Goal: Task Accomplishment & Management: Manage account settings

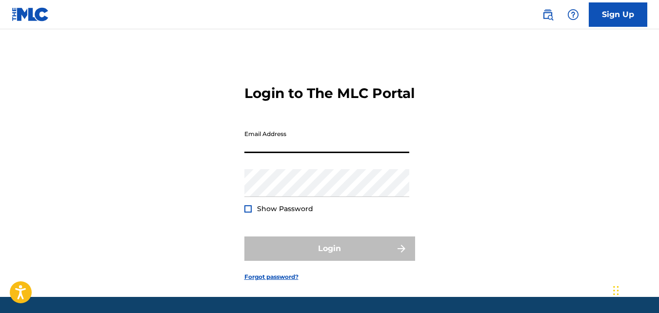
click at [344, 153] on input "Email Address" at bounding box center [326, 139] width 165 height 28
click at [458, 136] on div "Login to The MLC Portal Email Address Password Show Password Login Forgot passw…" at bounding box center [329, 175] width 659 height 243
click at [333, 152] on input "Email Address" at bounding box center [326, 139] width 165 height 28
click at [131, 163] on div "Login to The MLC Portal Email Address Password Show Password Login Forgot passw…" at bounding box center [329, 175] width 659 height 243
click at [268, 281] on link "Forgot password?" at bounding box center [271, 277] width 54 height 9
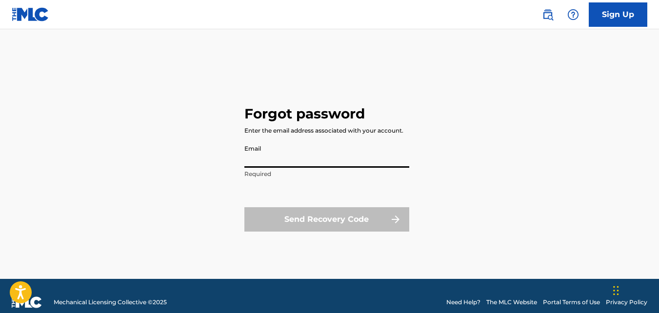
click at [303, 157] on input "Email" at bounding box center [326, 154] width 165 height 28
type input "[EMAIL_ADDRESS][DOMAIN_NAME]"
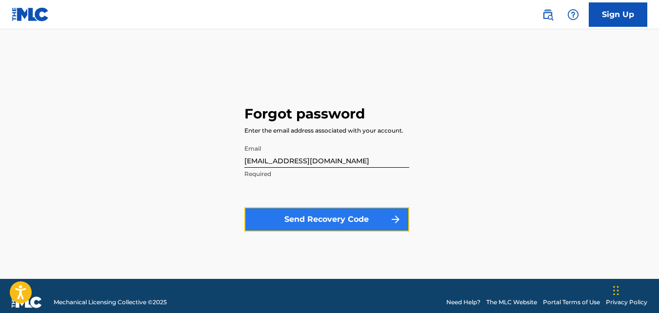
click at [337, 215] on button "Send Recovery Code" at bounding box center [326, 219] width 165 height 24
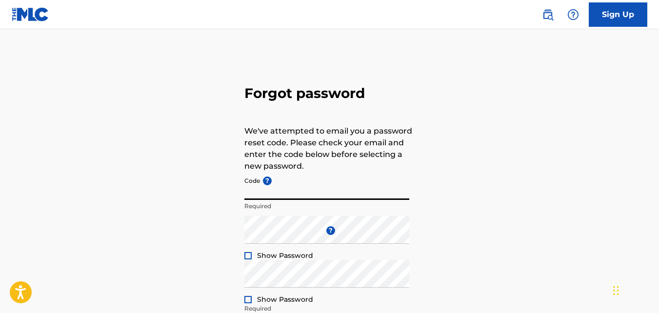
click at [314, 191] on input "Code ?" at bounding box center [326, 186] width 165 height 28
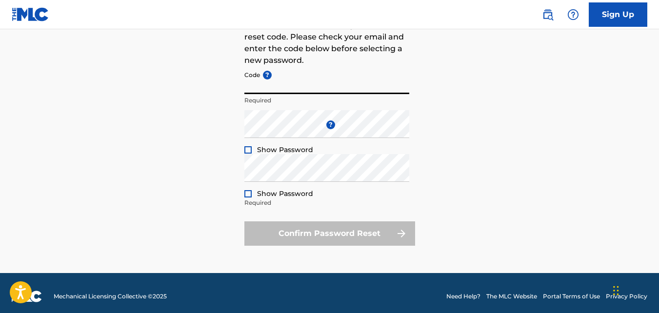
scroll to position [86, 0]
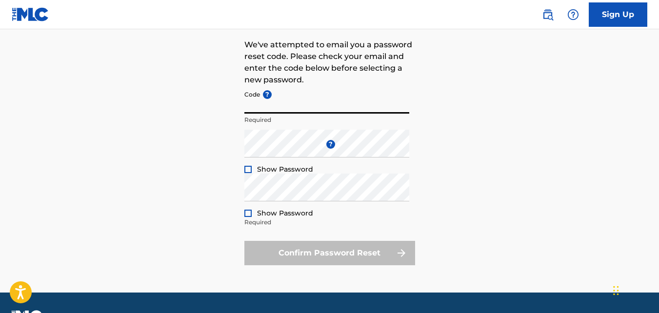
click at [286, 108] on input "Code ?" at bounding box center [326, 100] width 165 height 28
paste input "FP_10ee00571446a1736408fbd054ca"
type input "FP_10ee00571446a1736408fbd054ca"
click at [123, 162] on div "Forgot password We've attempted to email you a password reset code. Please chec…" at bounding box center [329, 129] width 659 height 325
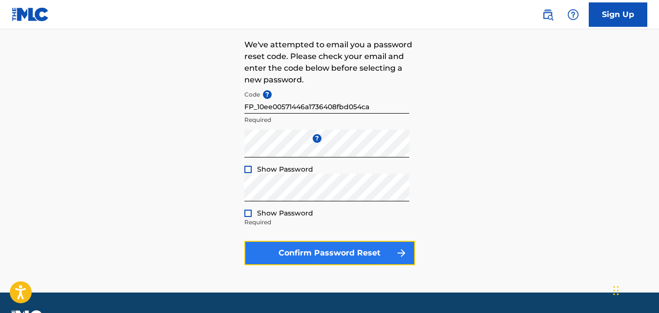
click at [333, 253] on button "Confirm Password Reset" at bounding box center [329, 253] width 171 height 24
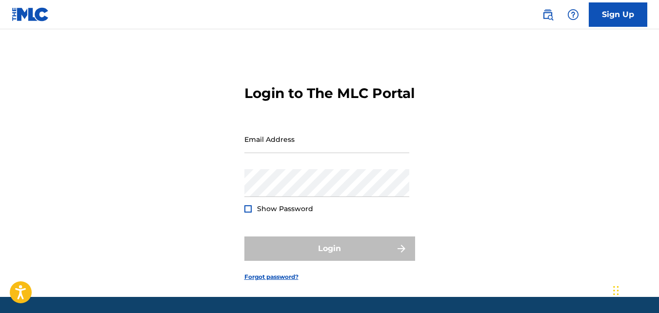
type input "[EMAIL_ADDRESS][DOMAIN_NAME]"
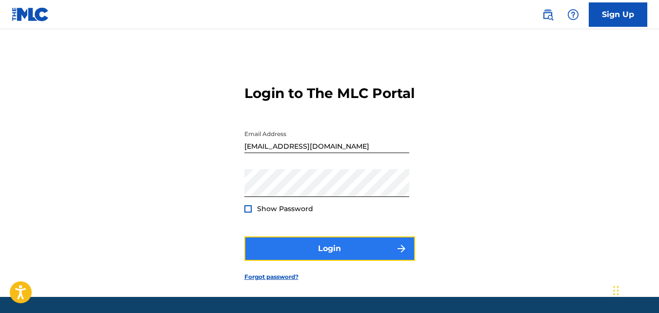
click at [319, 260] on button "Login" at bounding box center [329, 248] width 171 height 24
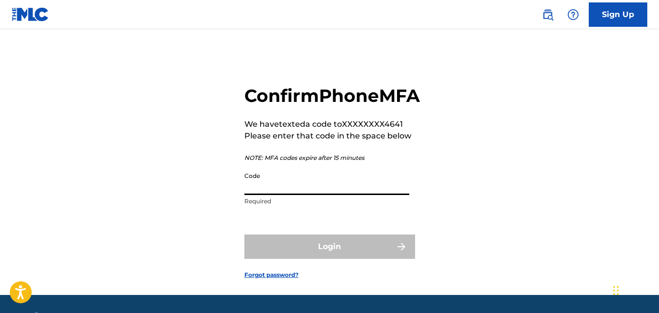
click at [298, 195] on input "Code" at bounding box center [326, 181] width 165 height 28
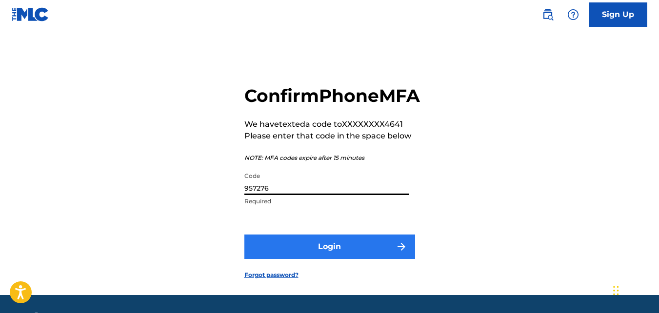
type input "957276"
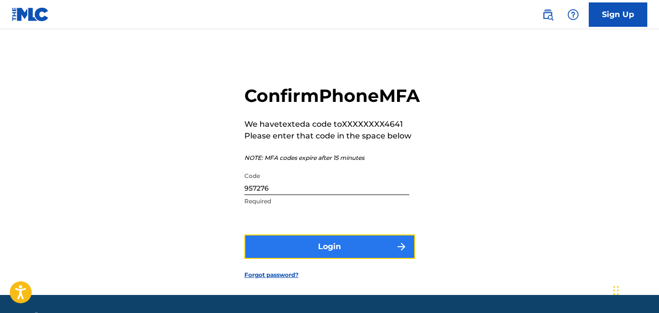
click at [339, 259] on button "Login" at bounding box center [329, 247] width 171 height 24
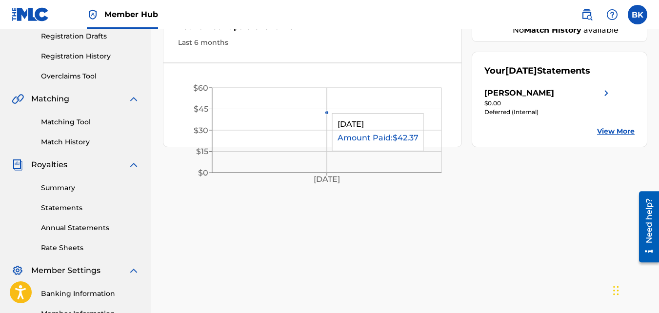
scroll to position [167, 0]
click at [59, 194] on div "Summary Statements Annual Statements Rate Sheets" at bounding box center [76, 212] width 128 height 82
click at [58, 189] on link "Summary" at bounding box center [90, 188] width 98 height 10
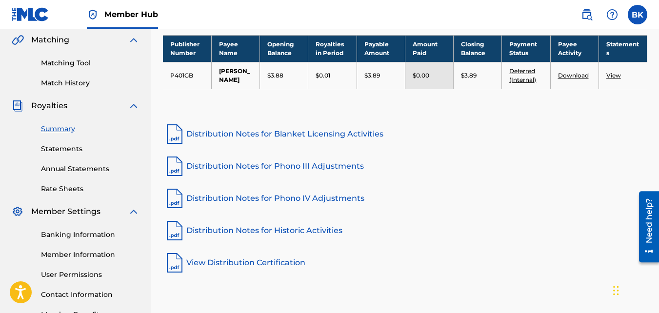
scroll to position [254, 0]
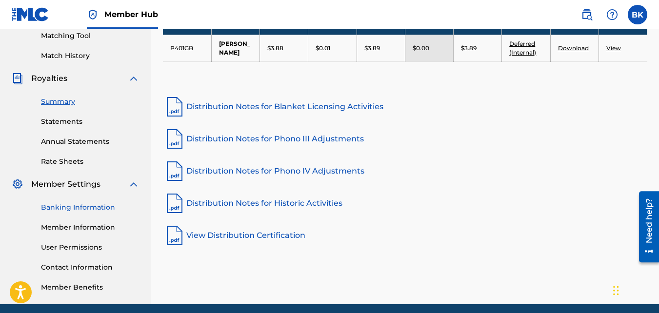
click at [72, 210] on link "Banking Information" at bounding box center [90, 207] width 98 height 10
